Goal: Information Seeking & Learning: Find specific fact

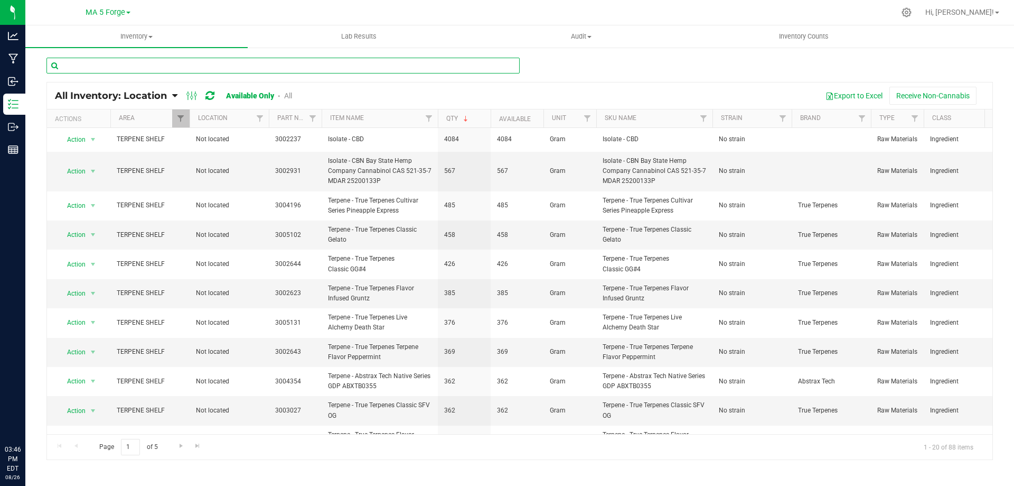
click at [186, 62] on input "text" at bounding box center [282, 66] width 473 height 16
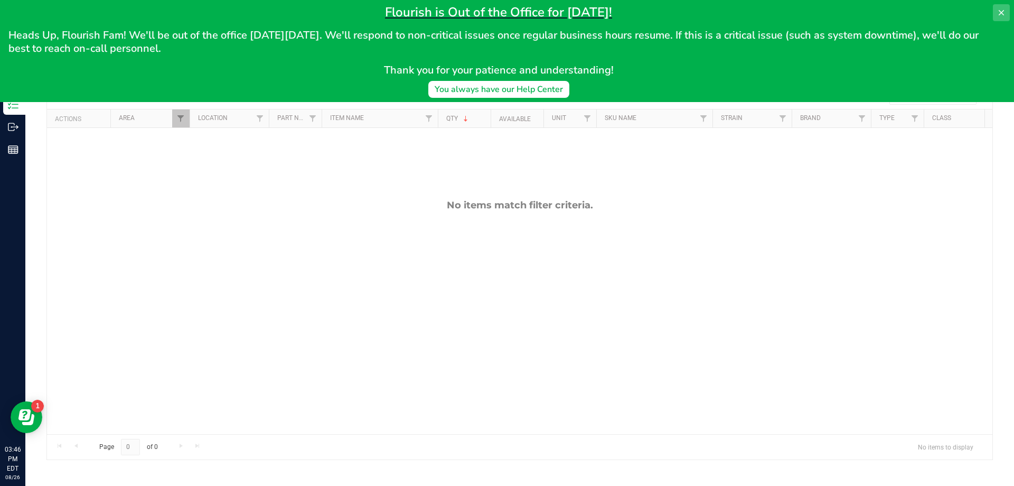
type input "aveo"
click at [999, 5] on button at bounding box center [1001, 12] width 17 height 17
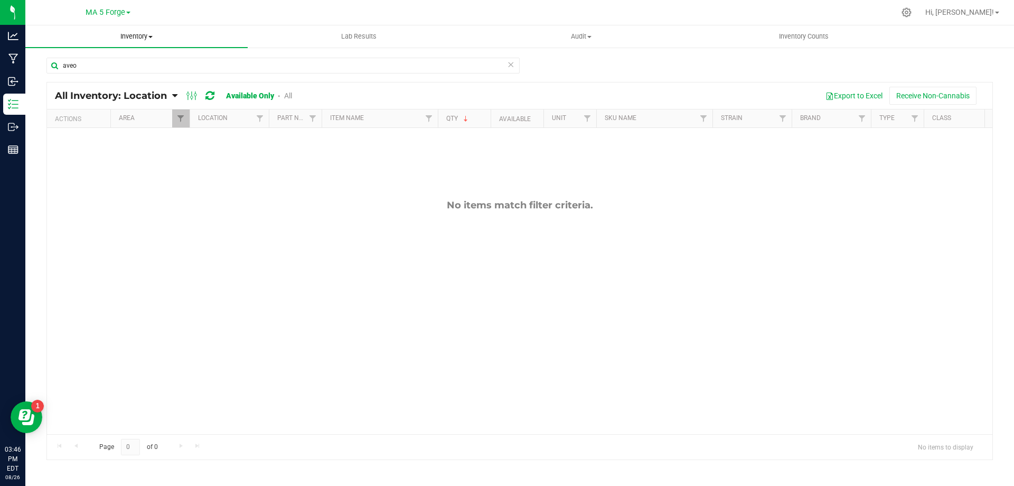
click at [135, 39] on span "Inventory" at bounding box center [136, 37] width 222 height 10
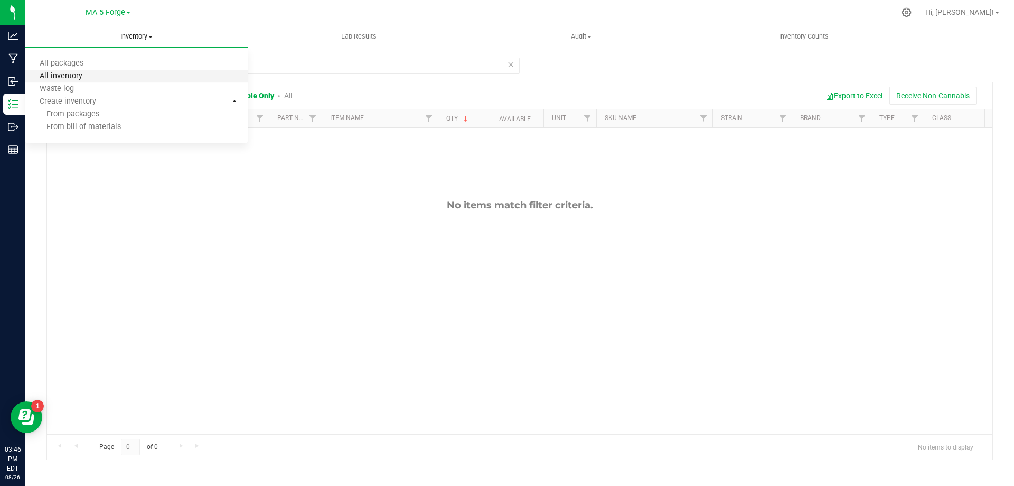
click at [80, 76] on span "All inventory" at bounding box center [60, 76] width 71 height 9
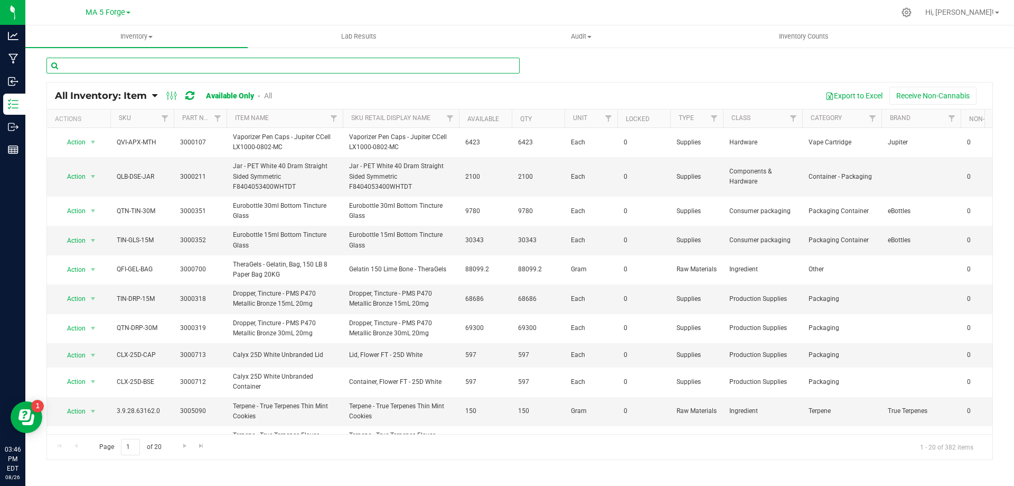
click at [143, 68] on input "text" at bounding box center [282, 66] width 473 height 16
type input "aveo"
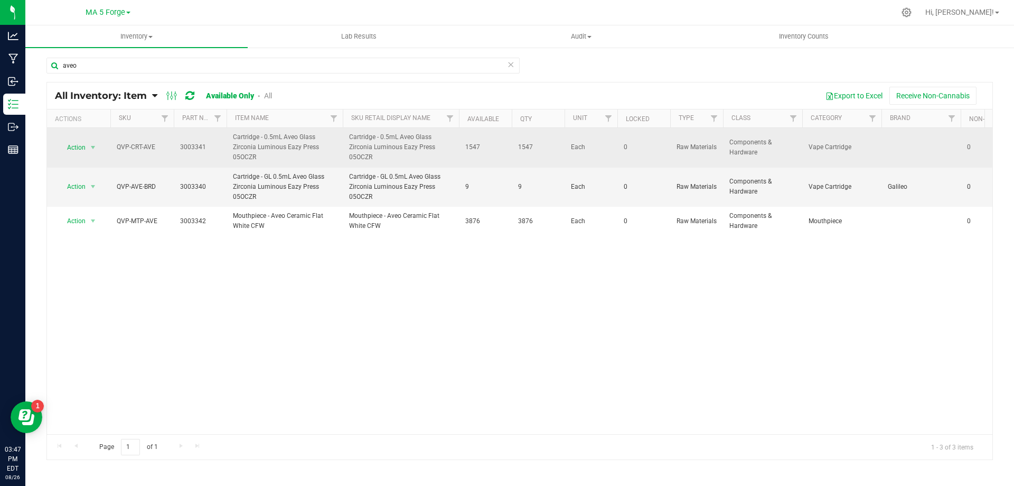
drag, startPoint x: 250, startPoint y: 204, endPoint x: 180, endPoint y: 146, distance: 90.9
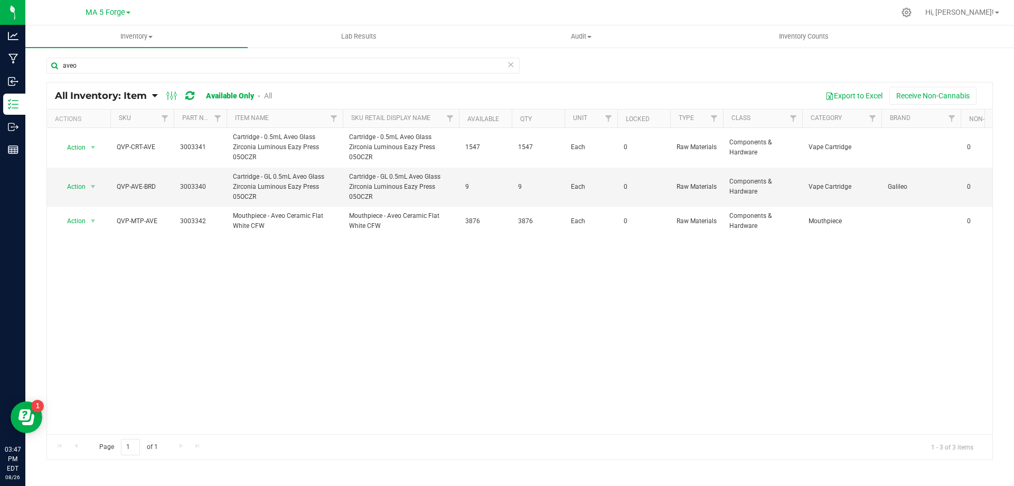
click at [356, 314] on div "Action Action Adjust qty Edit lot numbers Global inventory Locate inventory Pri…" at bounding box center [520, 281] width 946 height 306
